Goal: Task Accomplishment & Management: Use online tool/utility

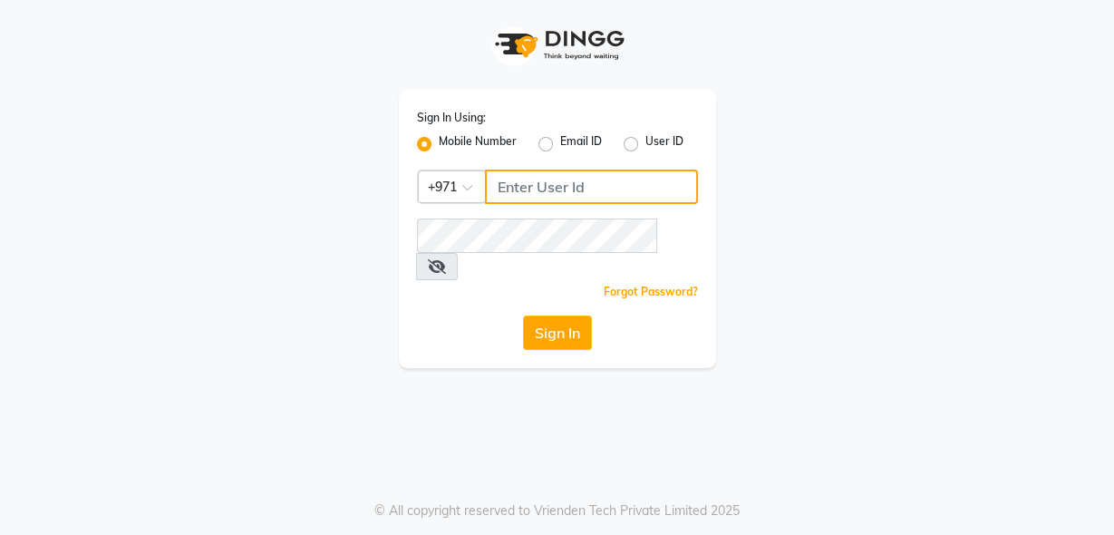
type input "555526440"
click at [554, 315] on button "Sign In" at bounding box center [557, 332] width 69 height 34
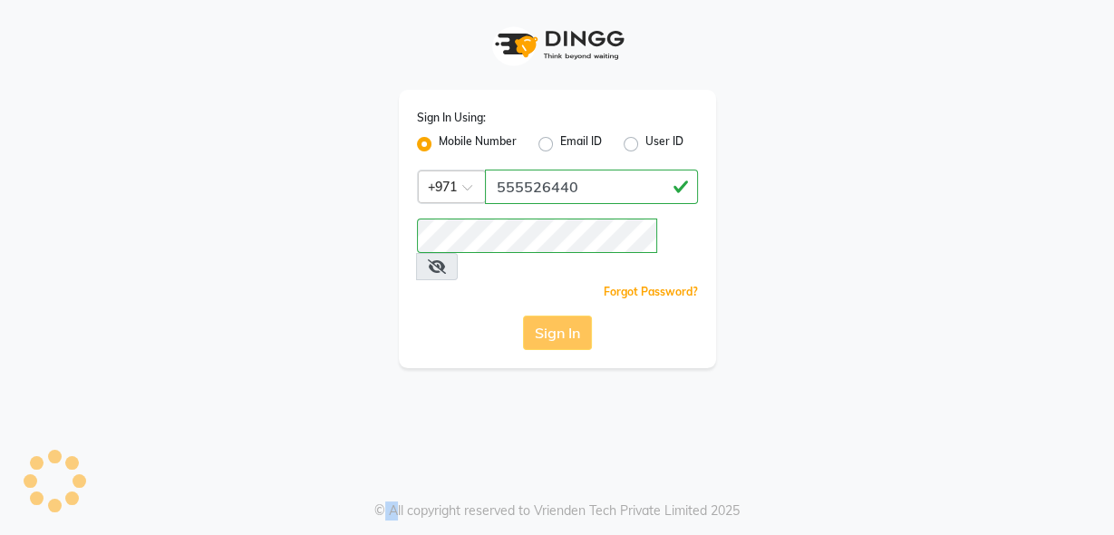
click at [554, 315] on div "Sign In" at bounding box center [557, 332] width 281 height 34
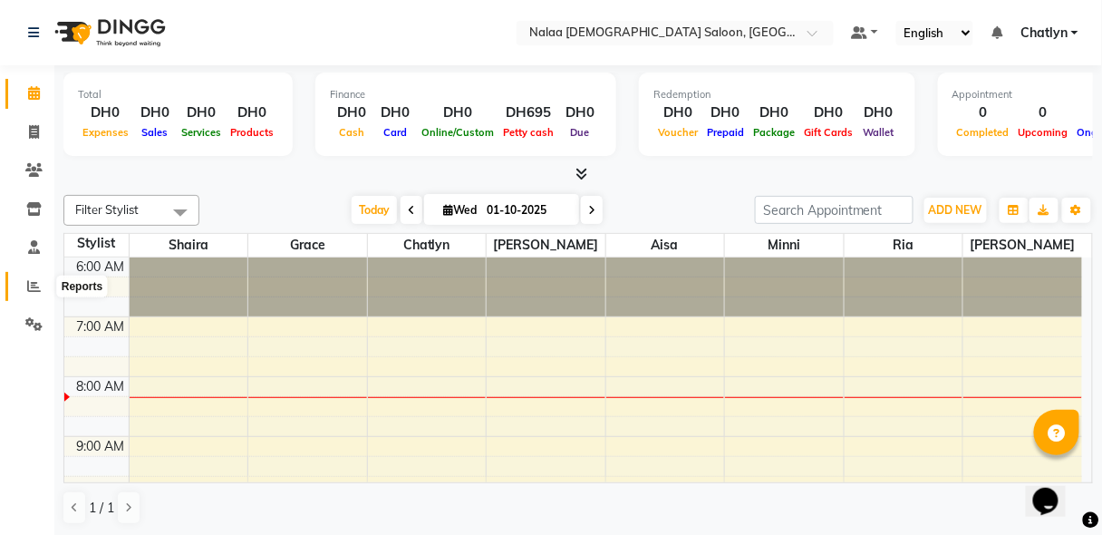
click at [32, 289] on icon at bounding box center [34, 286] width 14 height 14
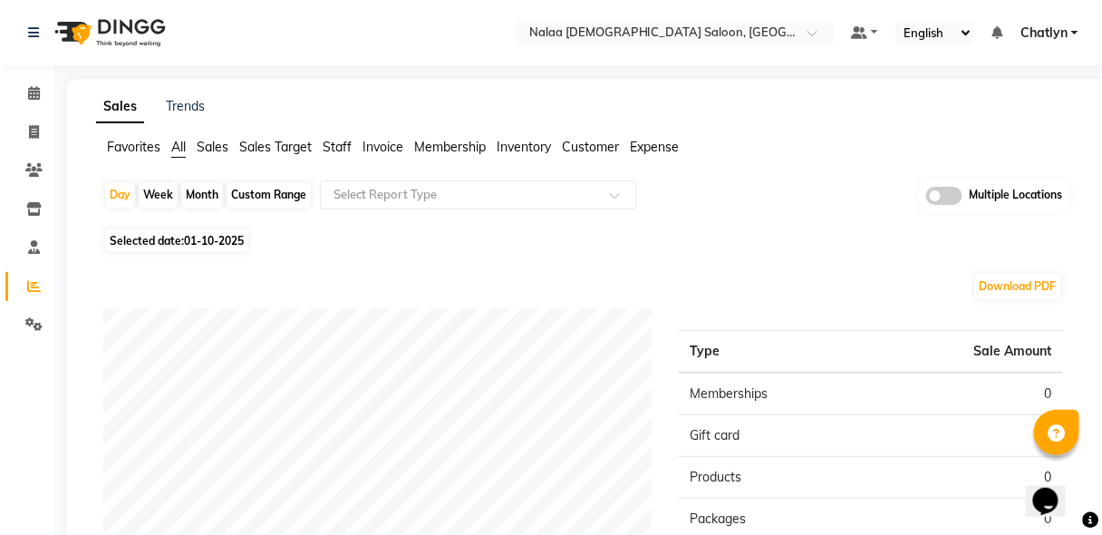
click at [244, 201] on div "Custom Range" at bounding box center [269, 194] width 84 height 25
select select "10"
select select "2025"
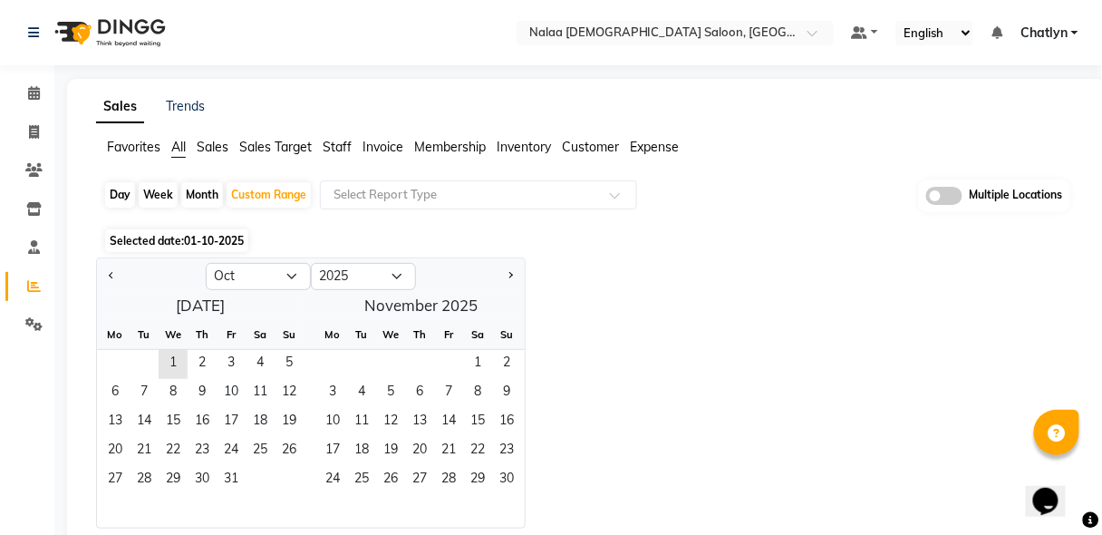
click at [111, 277] on span "Previous month" at bounding box center [112, 275] width 6 height 6
select select "9"
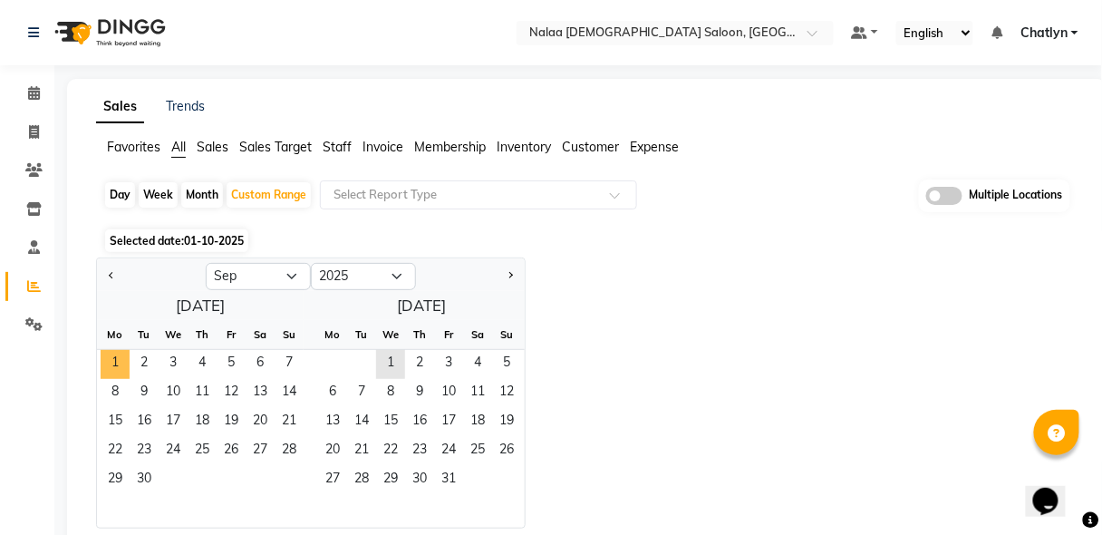
click at [114, 367] on span "1" at bounding box center [115, 364] width 29 height 29
click at [144, 472] on span "30" at bounding box center [144, 480] width 29 height 29
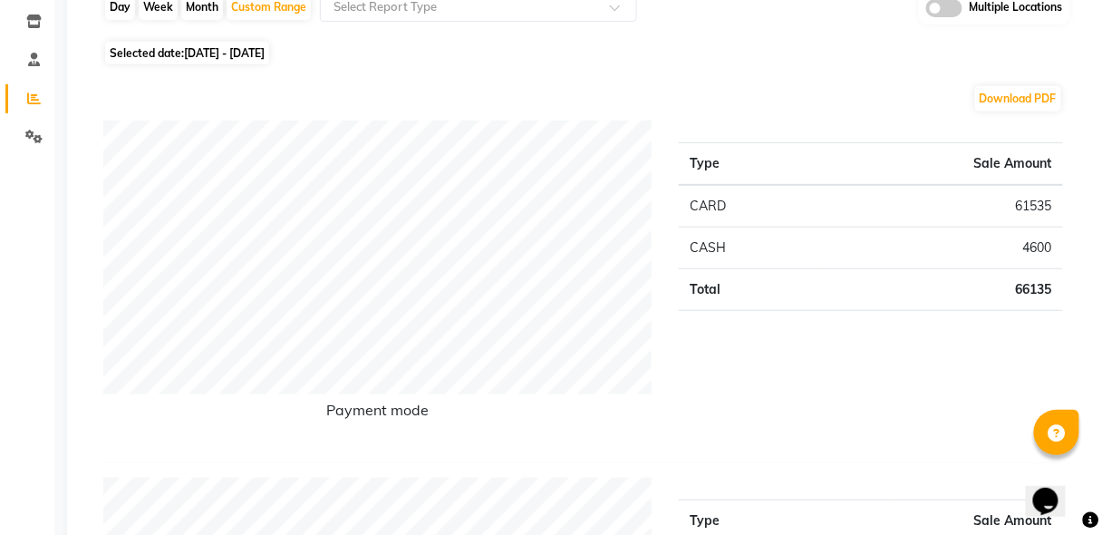
scroll to position [184, 0]
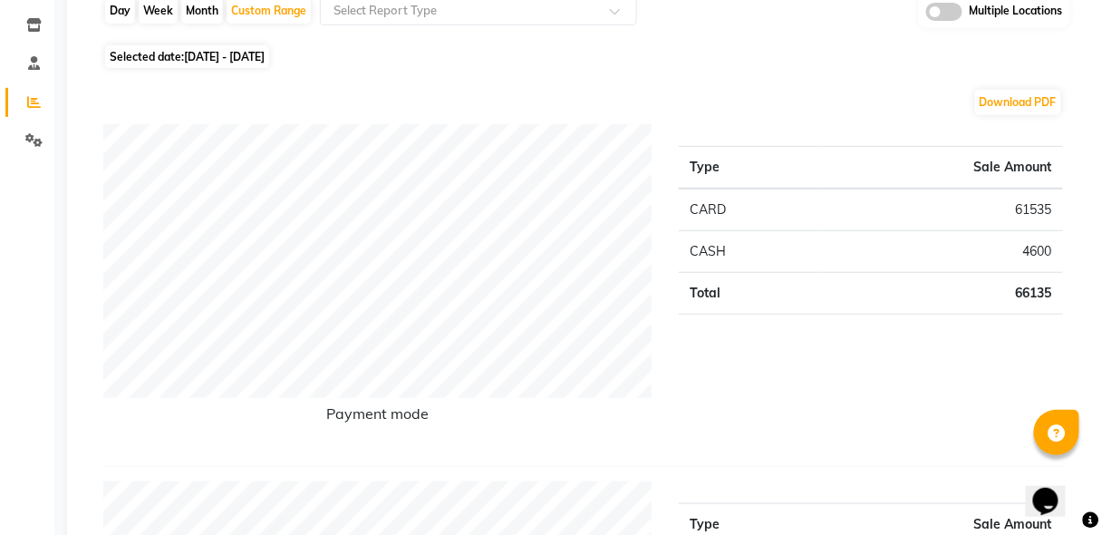
click at [950, 11] on span at bounding box center [945, 12] width 36 height 18
click at [927, 15] on input "checkbox" at bounding box center [927, 15] width 0 height 0
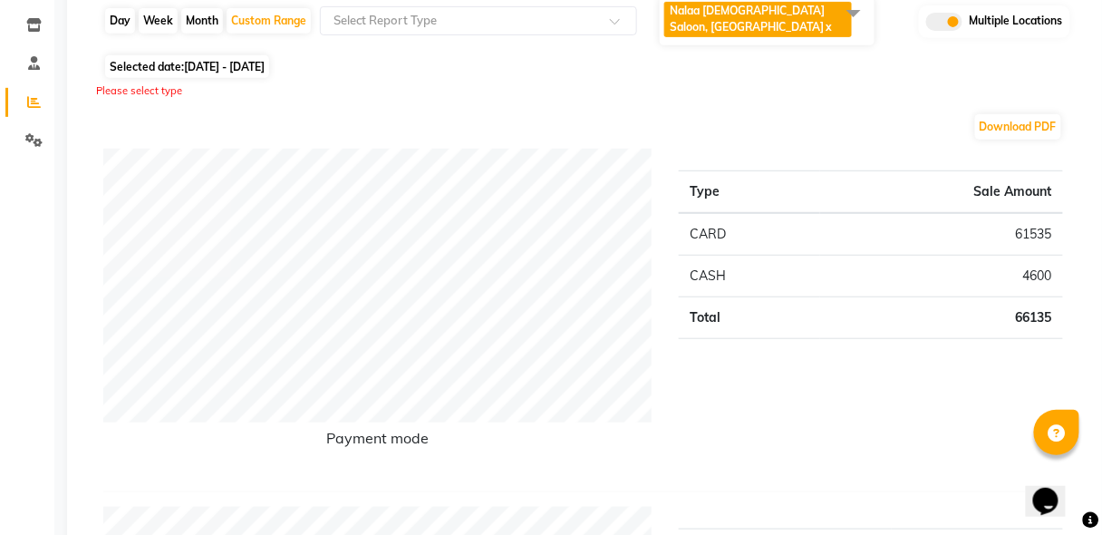
click at [856, 9] on span at bounding box center [854, 12] width 36 height 34
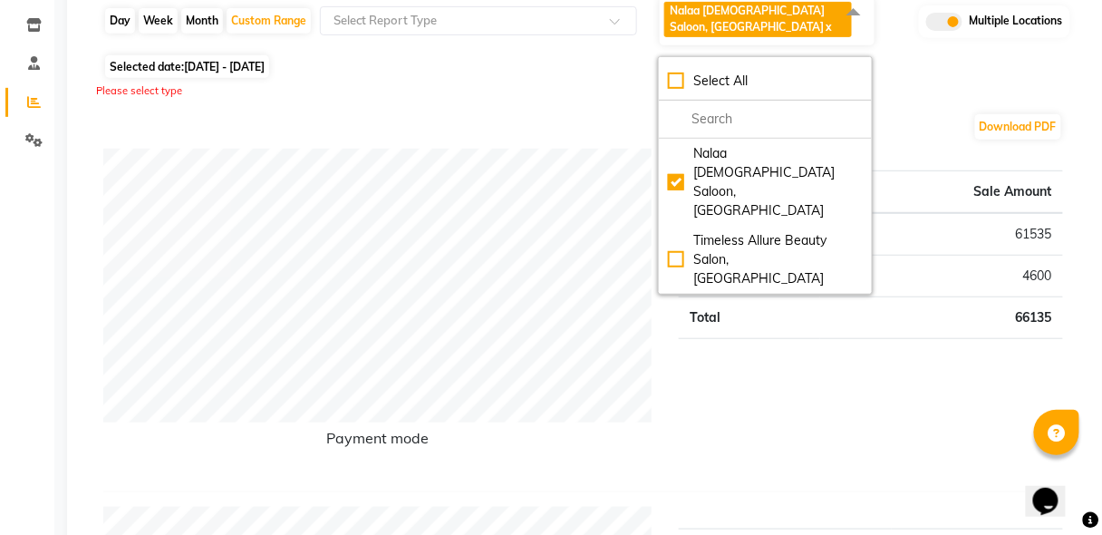
click at [676, 231] on div "Timeless Allure Beauty Salon, [GEOGRAPHIC_DATA]" at bounding box center [765, 259] width 195 height 57
checkbox input "true"
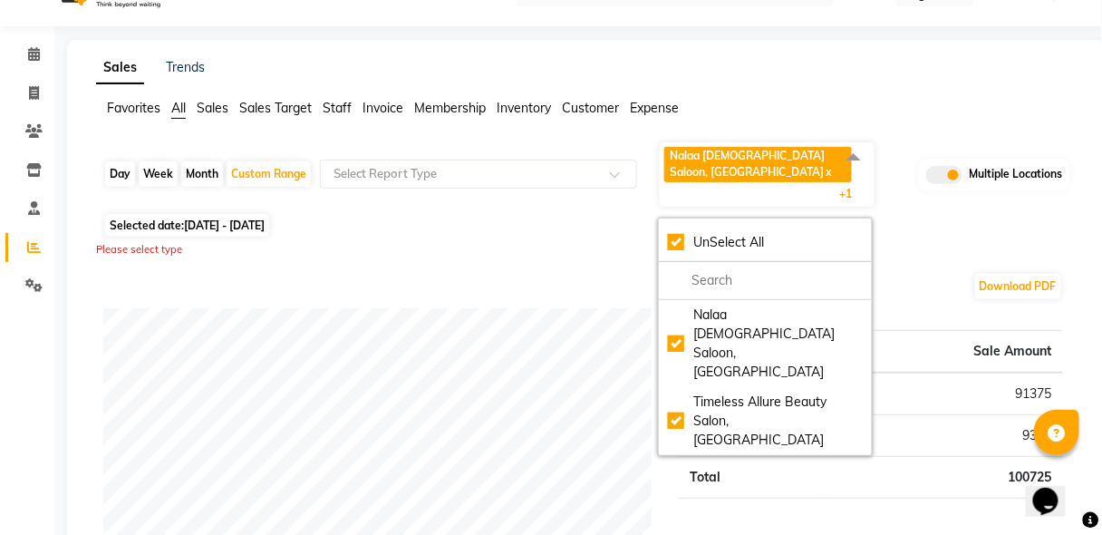
scroll to position [10, 0]
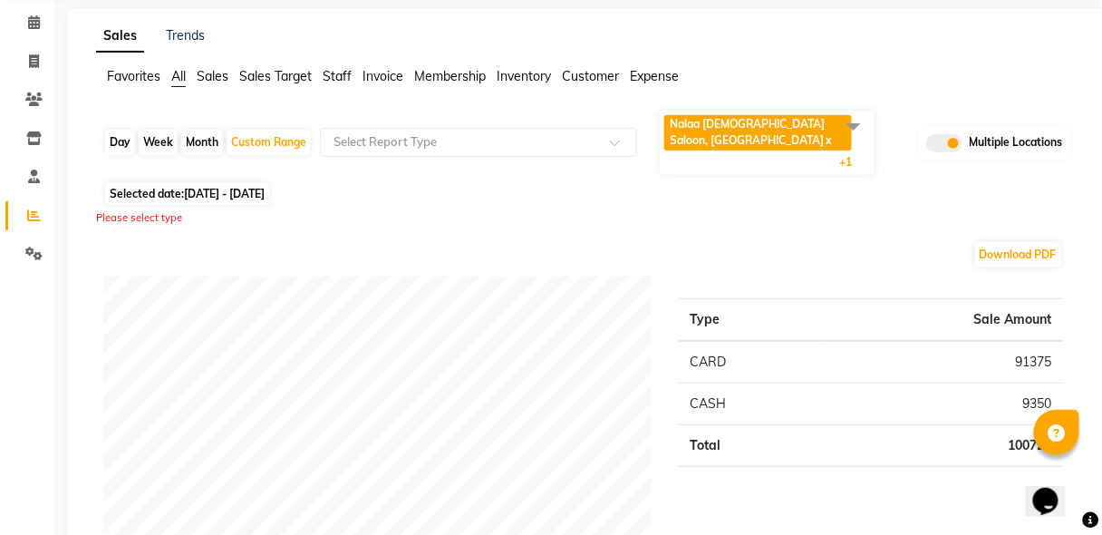
scroll to position [0, 0]
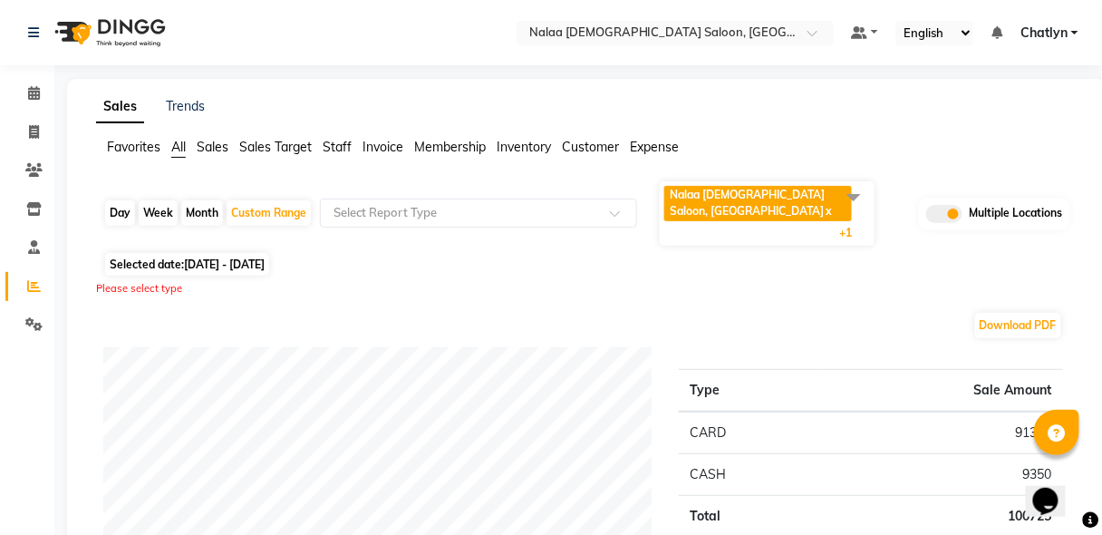
click at [345, 154] on span "Staff" at bounding box center [337, 147] width 29 height 16
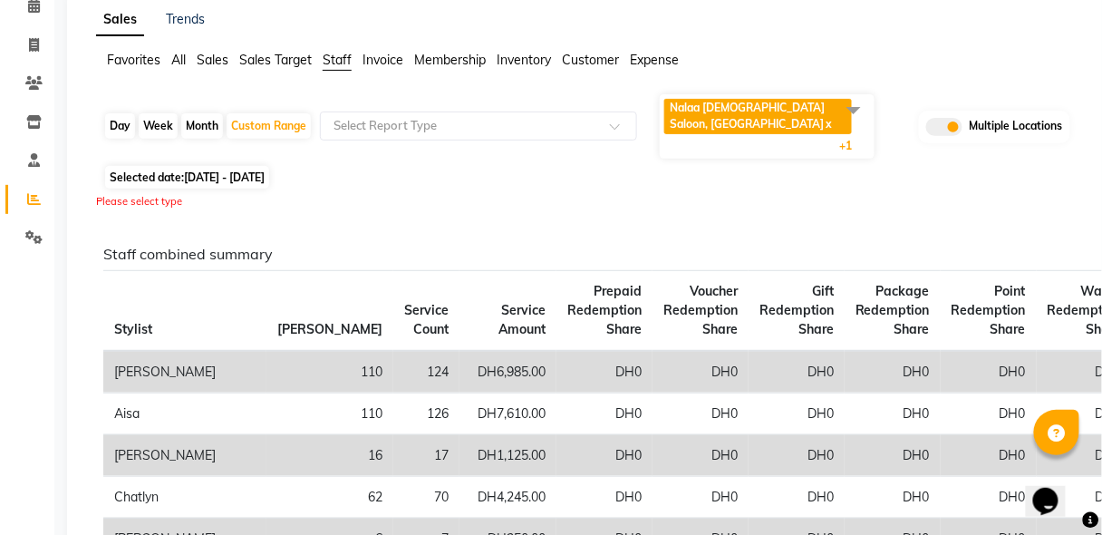
scroll to position [174, 0]
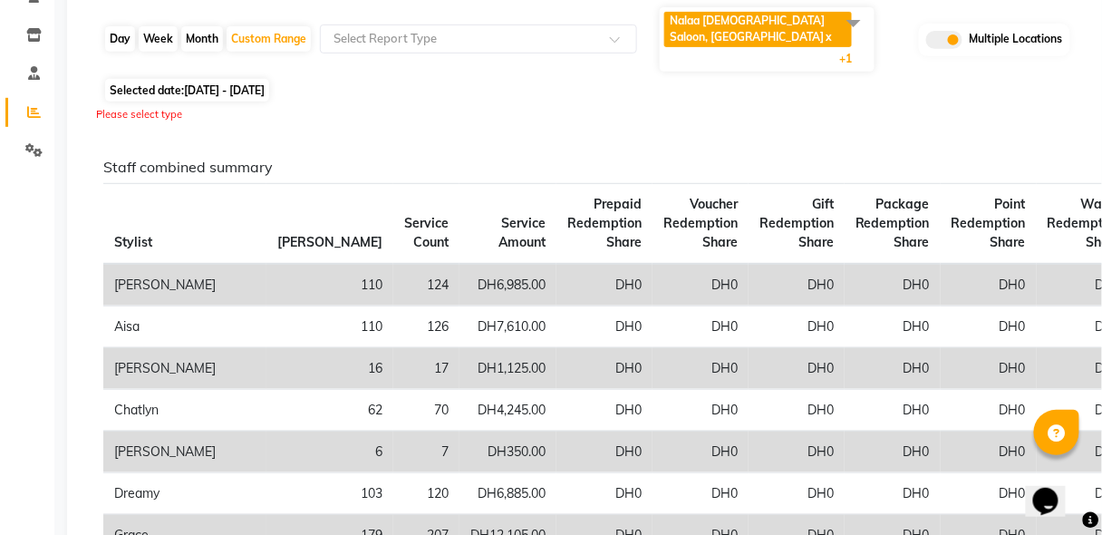
click at [818, 26] on span "Nalaa [DEMOGRAPHIC_DATA] Saloon, Zayed University x" at bounding box center [759, 29] width 188 height 35
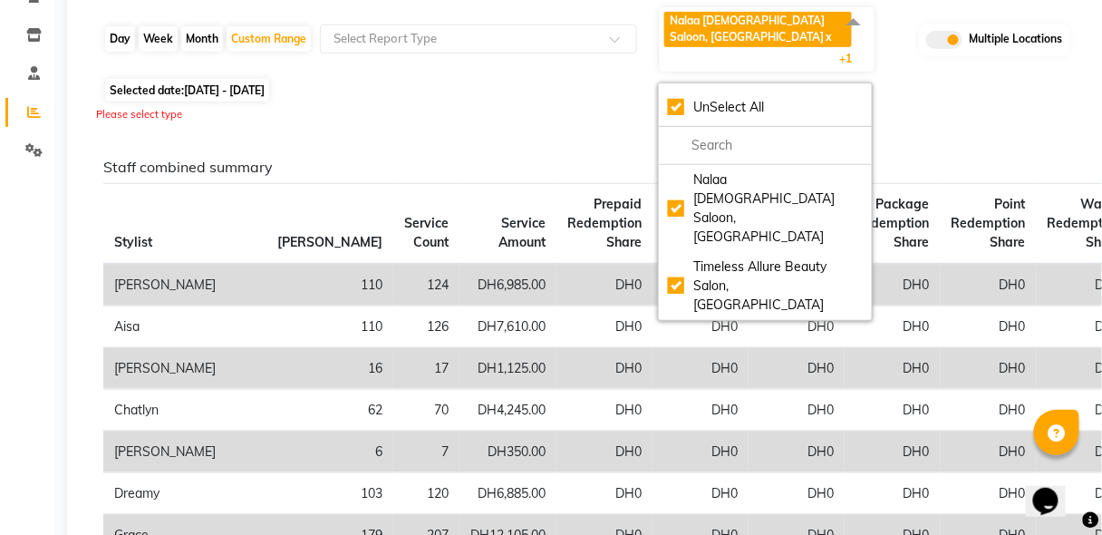
click at [679, 257] on div "Timeless Allure Beauty Salon, [GEOGRAPHIC_DATA]" at bounding box center [765, 285] width 195 height 57
checkbox input "false"
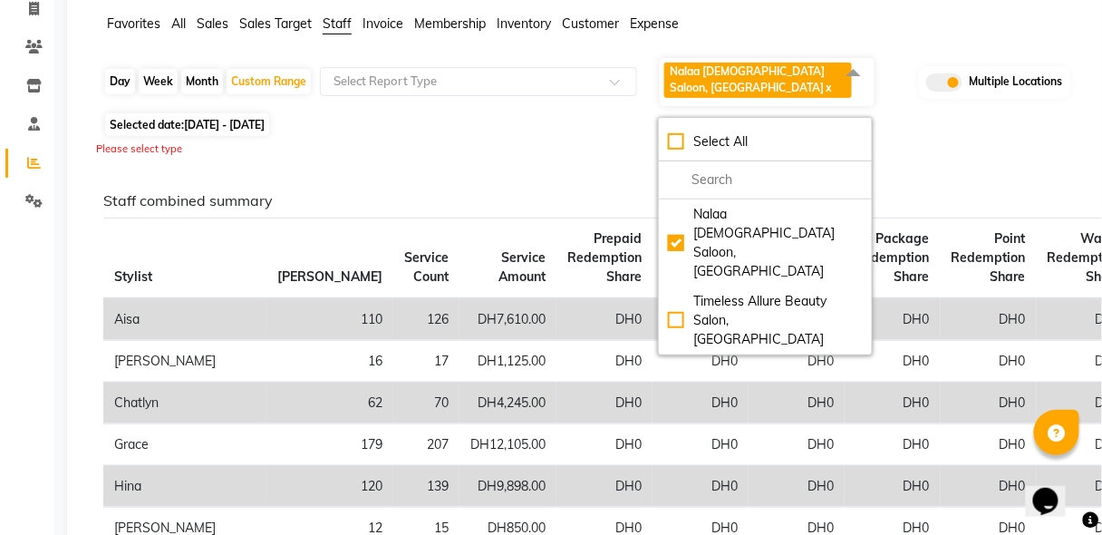
scroll to position [0, 0]
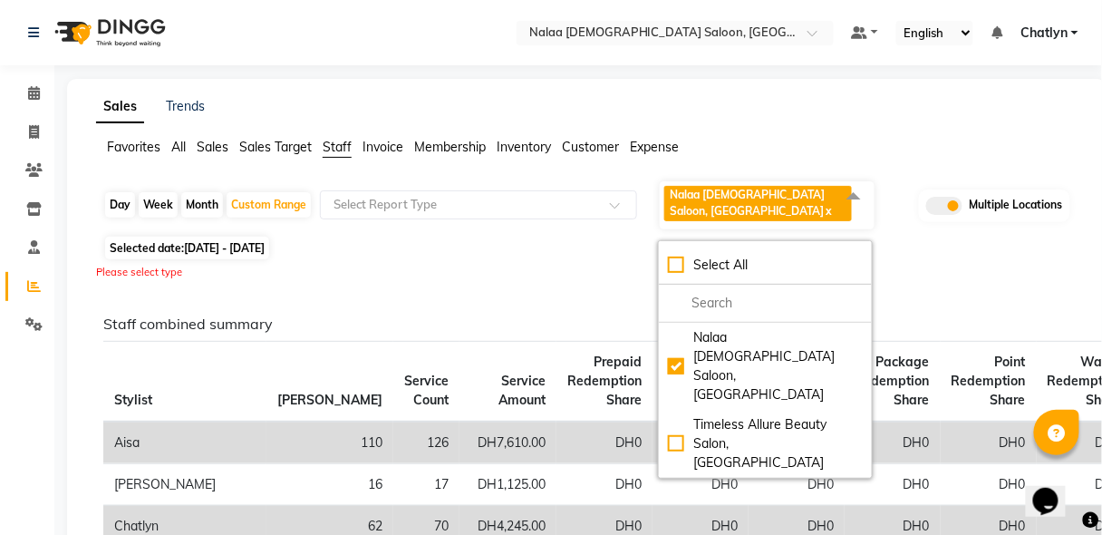
click at [122, 203] on div "Day" at bounding box center [120, 204] width 30 height 25
select select "9"
select select "2025"
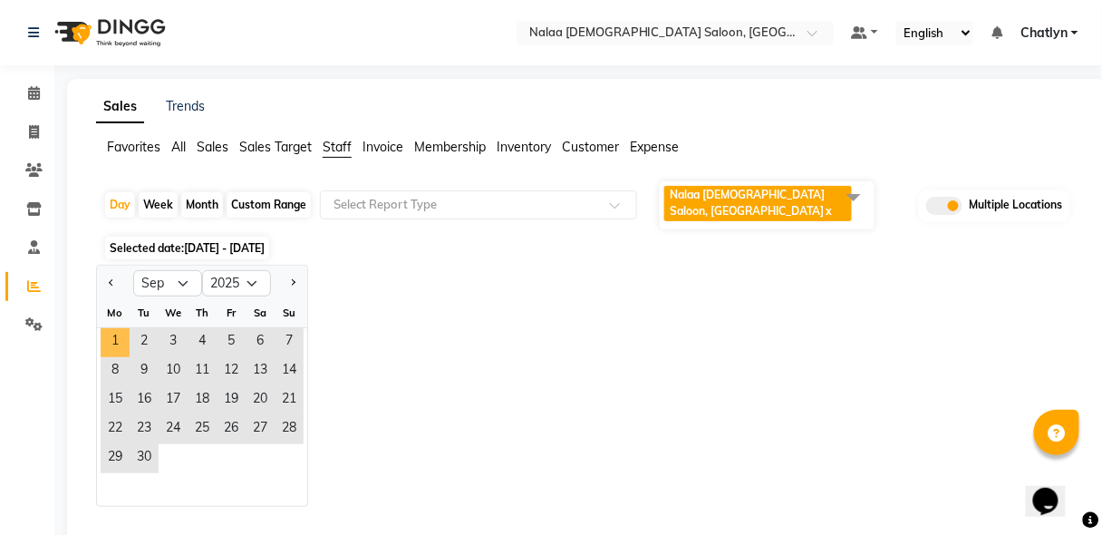
click at [112, 337] on span "1" at bounding box center [115, 342] width 29 height 29
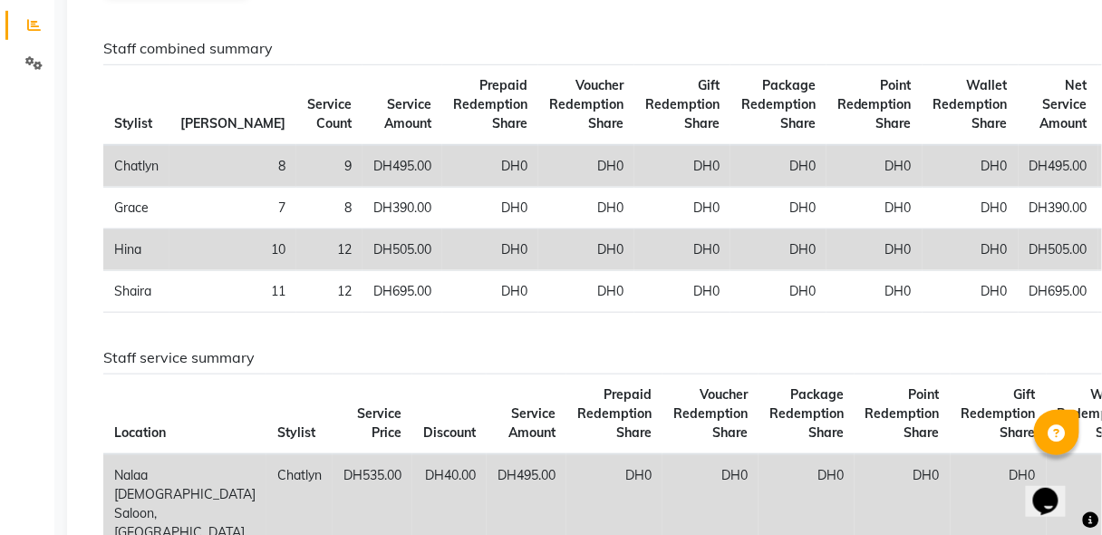
scroll to position [232, 0]
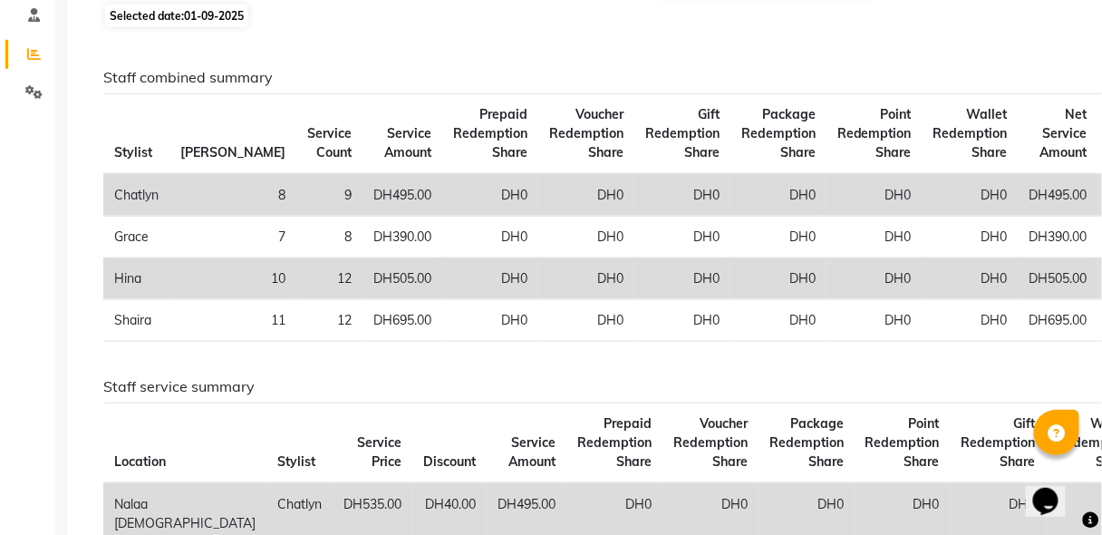
click at [956, 73] on h6 "Staff combined summary" at bounding box center [583, 77] width 960 height 17
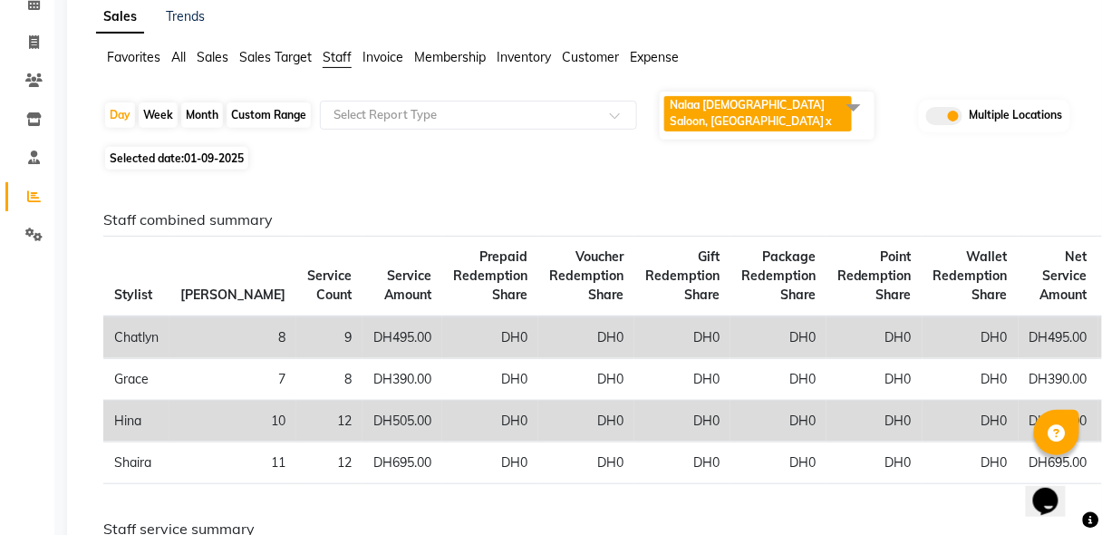
scroll to position [87, 0]
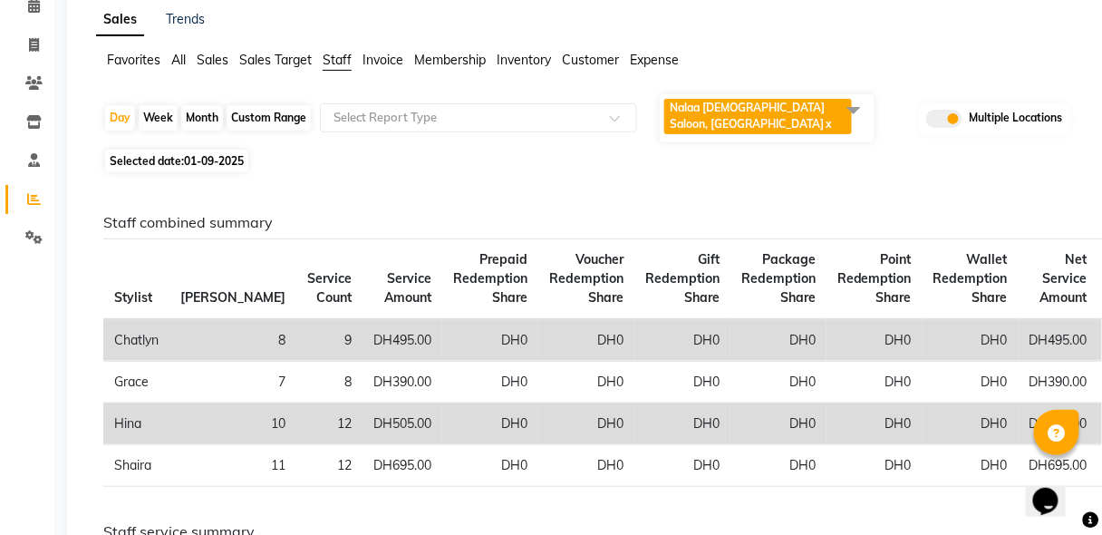
click at [225, 158] on span "01-09-2025" at bounding box center [214, 161] width 60 height 14
select select "9"
select select "2025"
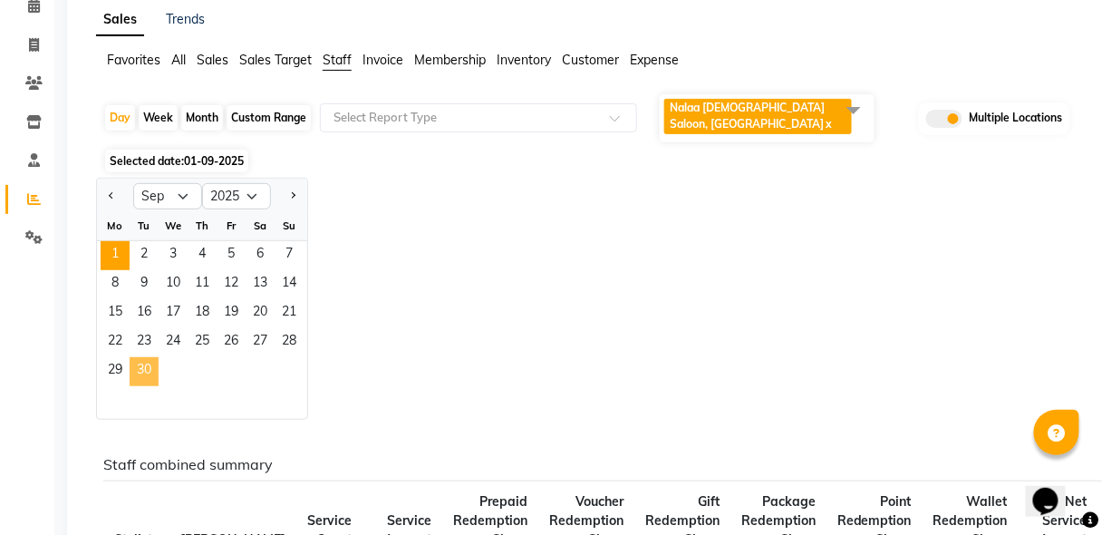
click at [146, 374] on span "30" at bounding box center [144, 371] width 29 height 29
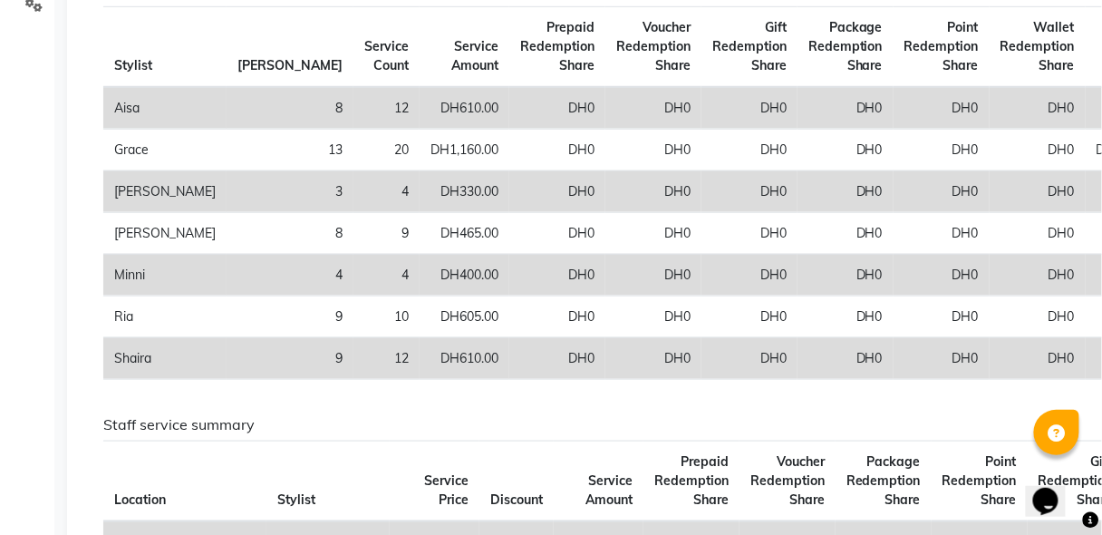
scroll to position [348, 0]
